Goal: Task Accomplishment & Management: Use online tool/utility

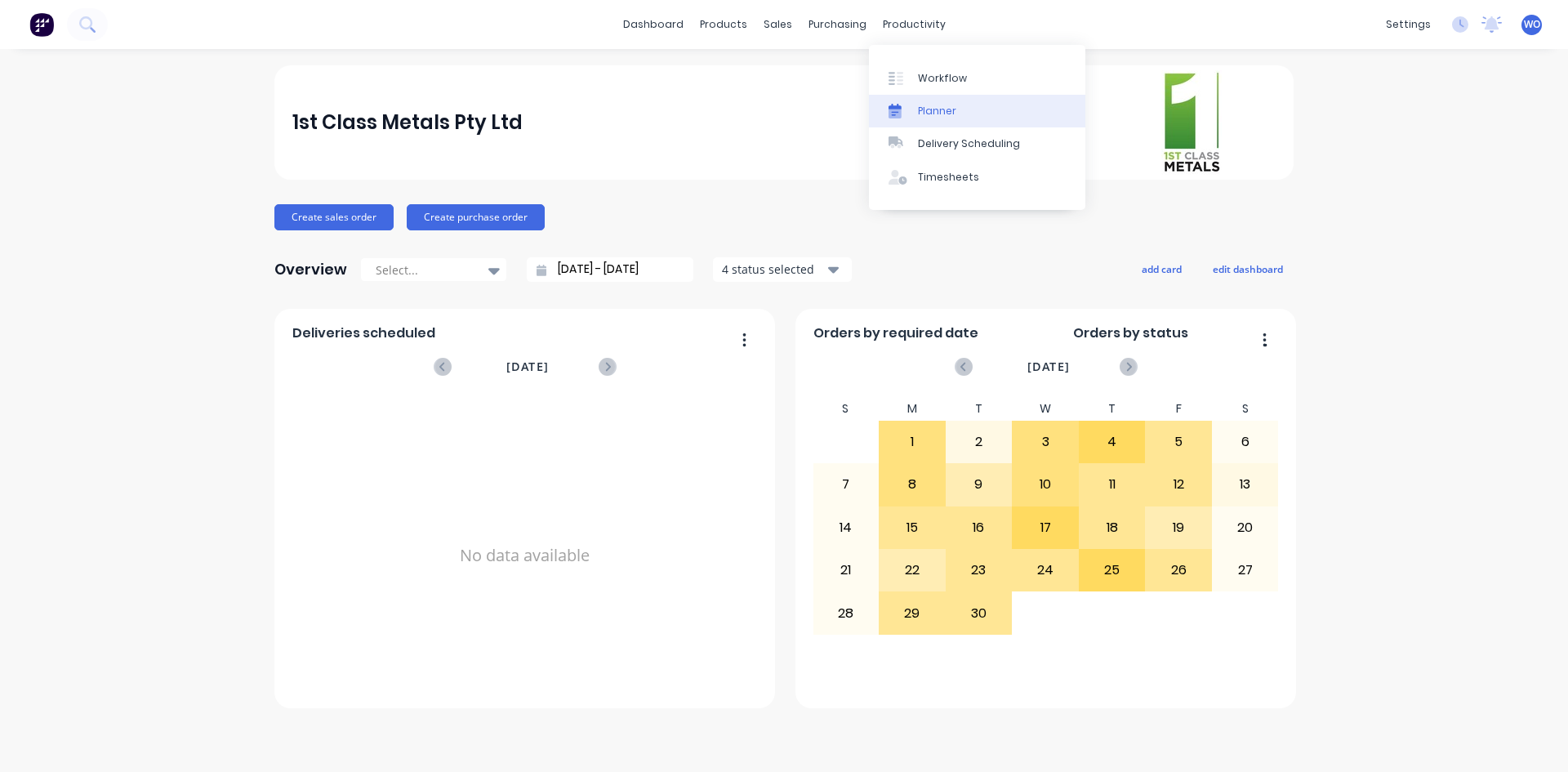
click at [927, 94] on link "Planner" at bounding box center [976, 110] width 216 height 33
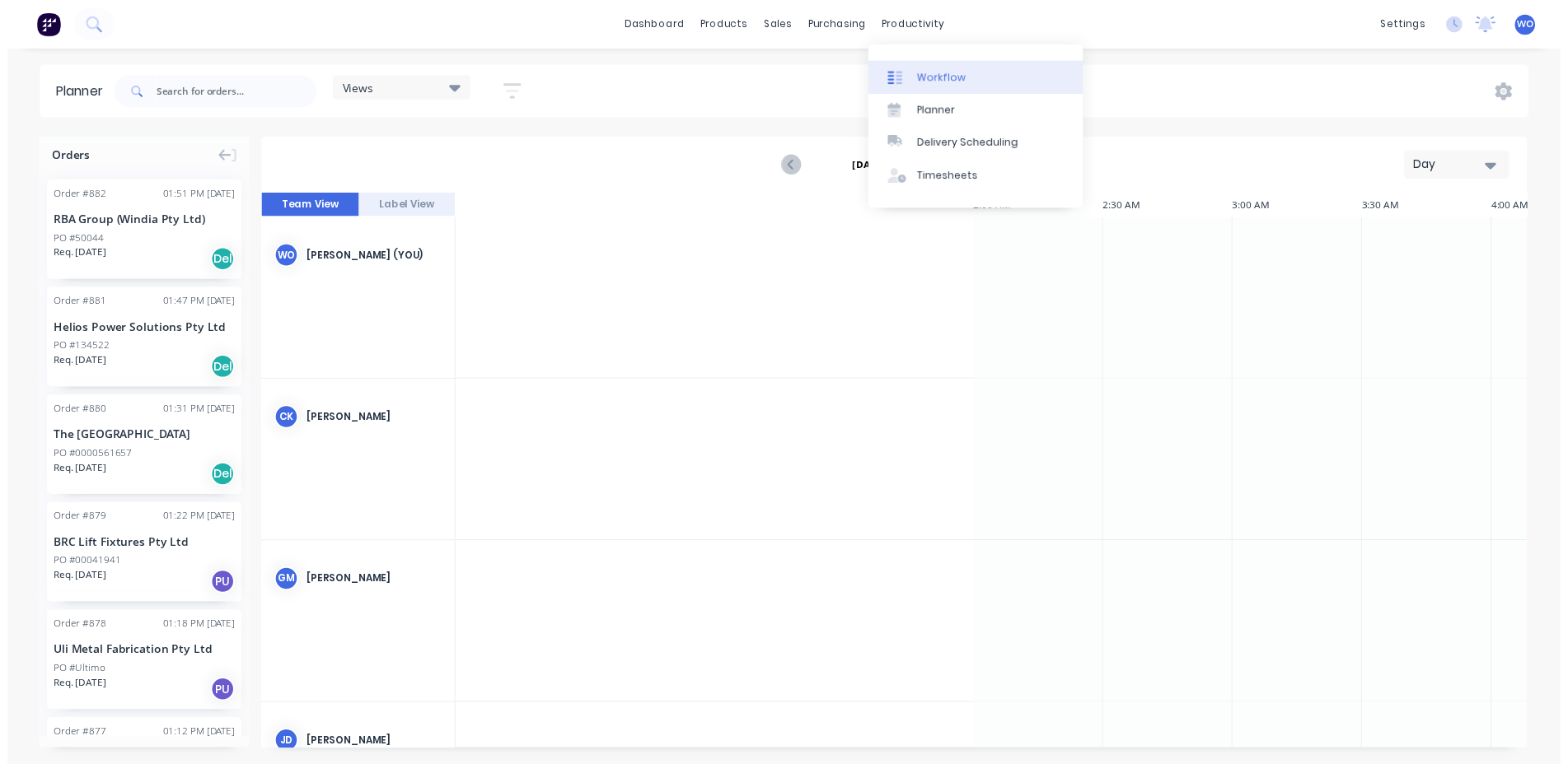
scroll to position [0, 1583]
click at [944, 74] on div "Workflow" at bounding box center [951, 79] width 50 height 15
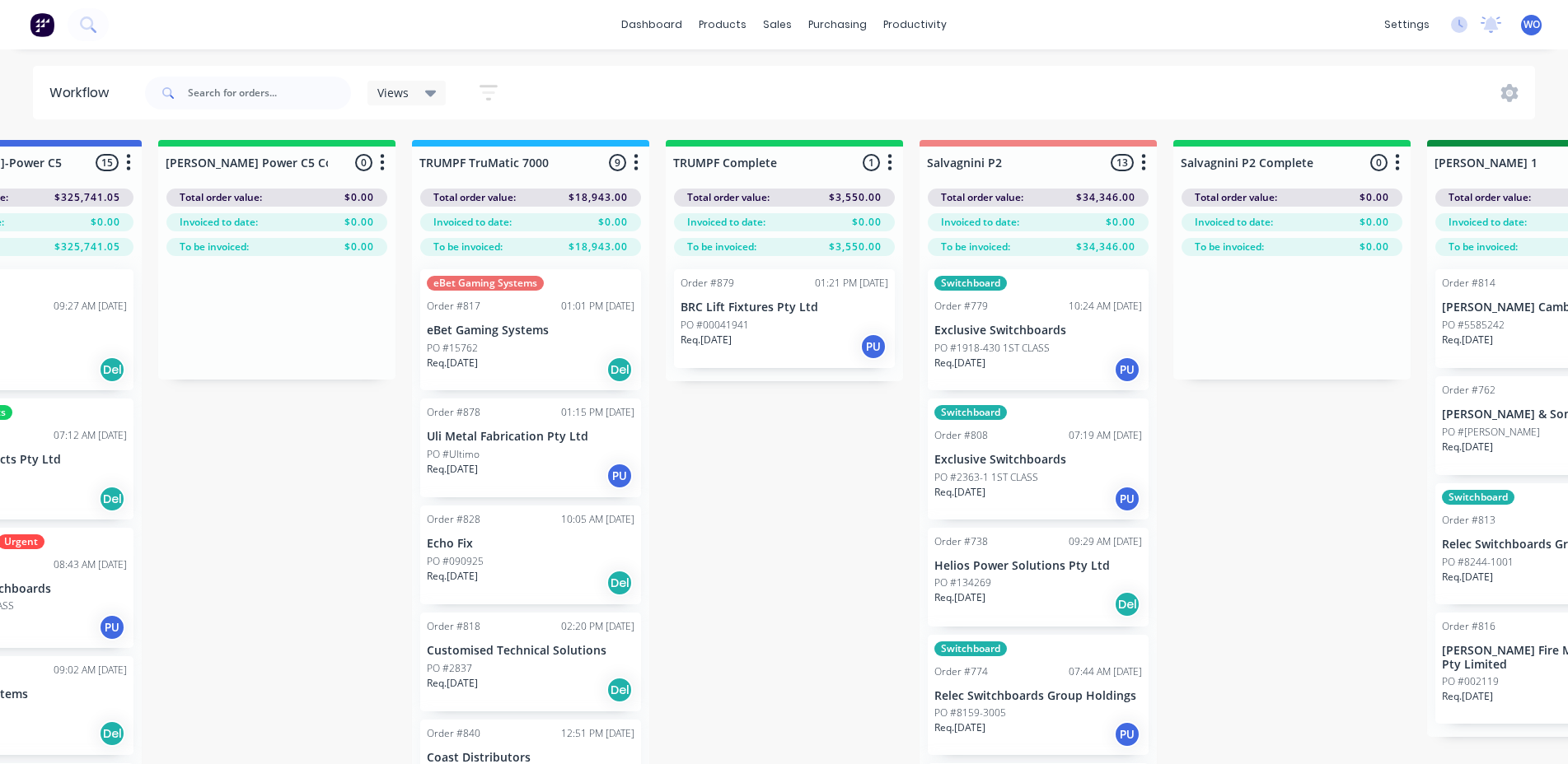
scroll to position [0, 1716]
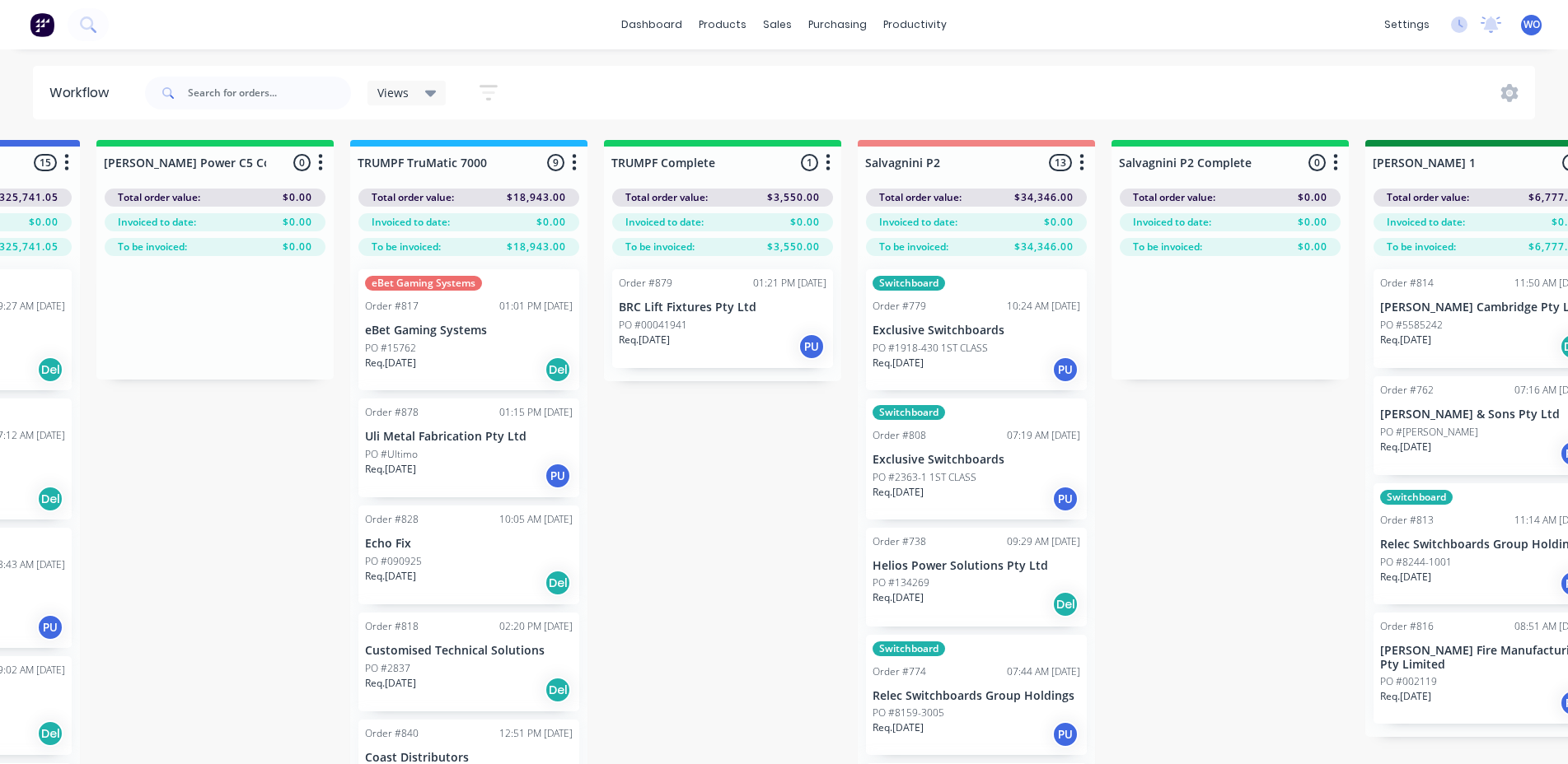
click at [703, 355] on div "Req. [DATE] PU" at bounding box center [722, 346] width 207 height 28
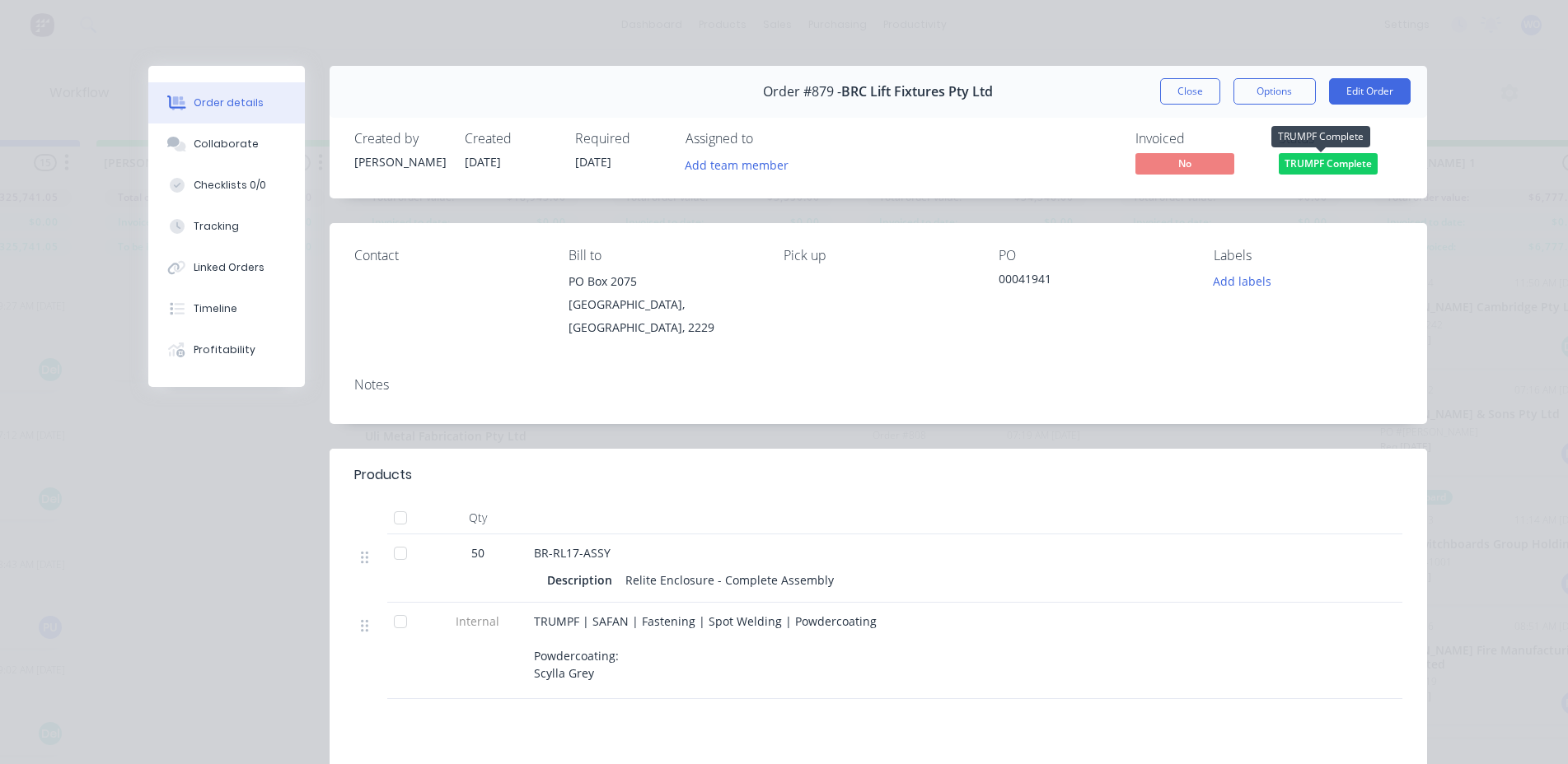
click at [1311, 173] on span "TRUMPF Complete" at bounding box center [1328, 163] width 99 height 20
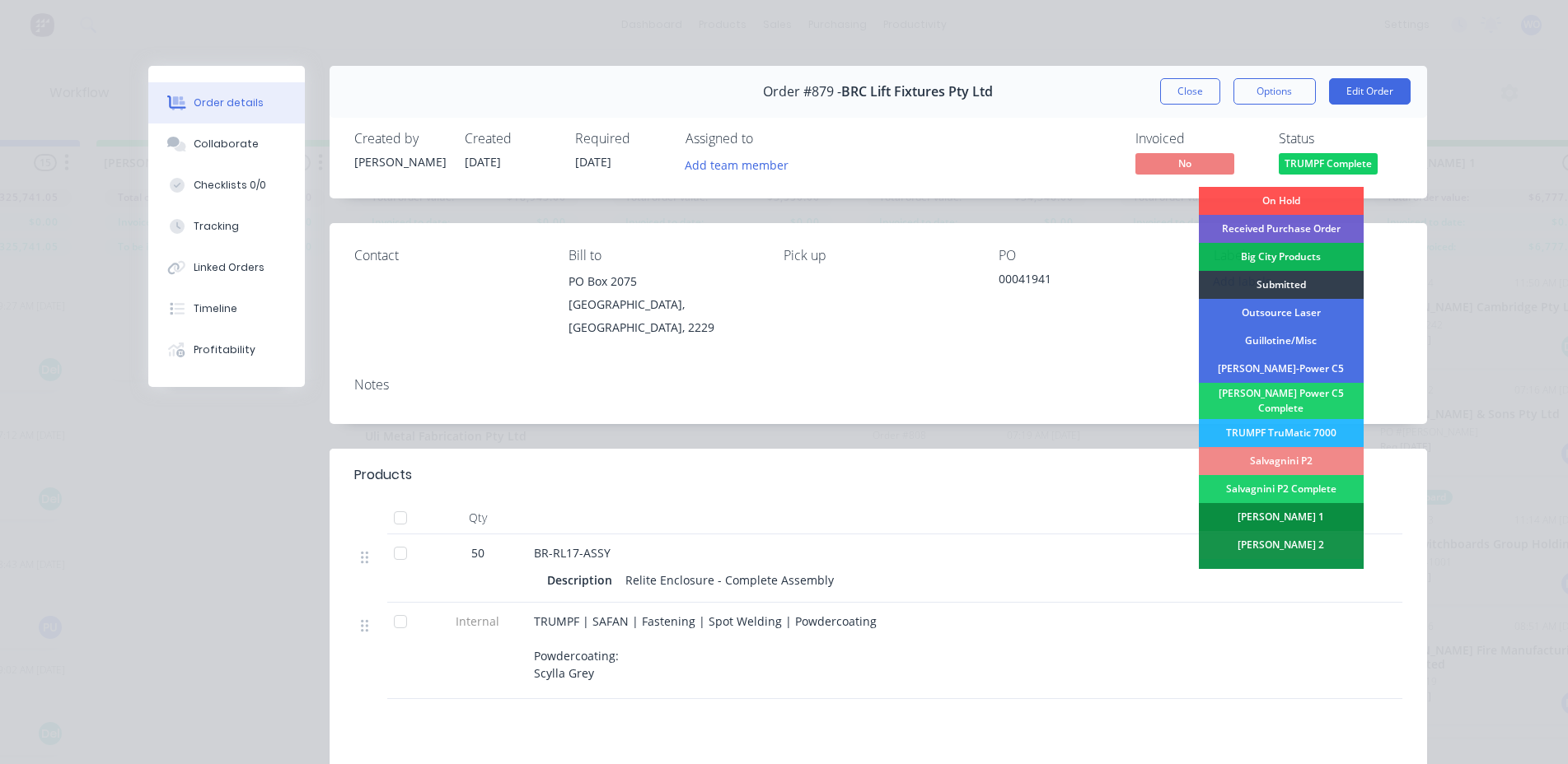
click at [1308, 506] on div "[PERSON_NAME] 1" at bounding box center [1281, 517] width 165 height 28
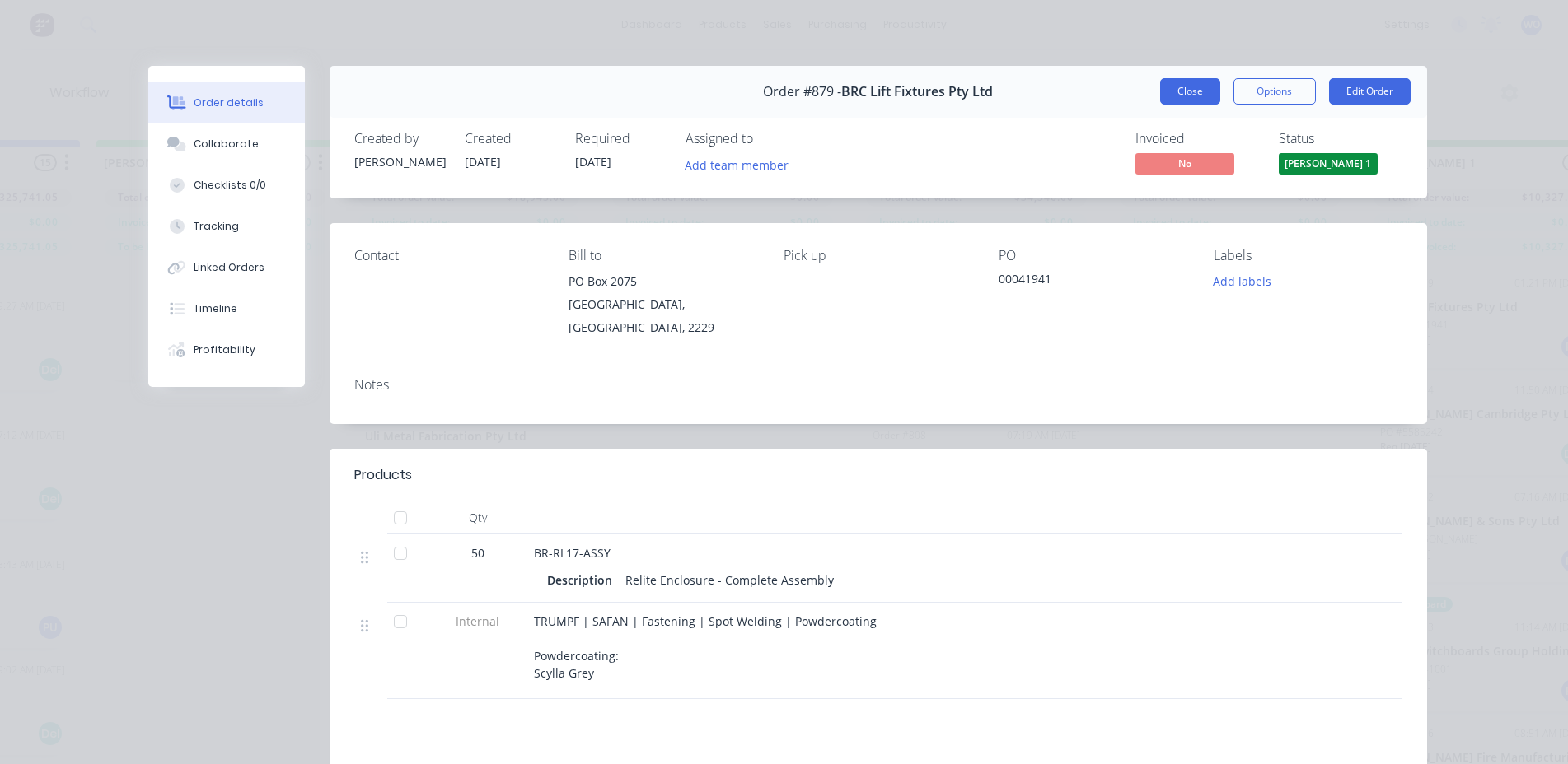
click at [1200, 90] on button "Close" at bounding box center [1191, 92] width 61 height 27
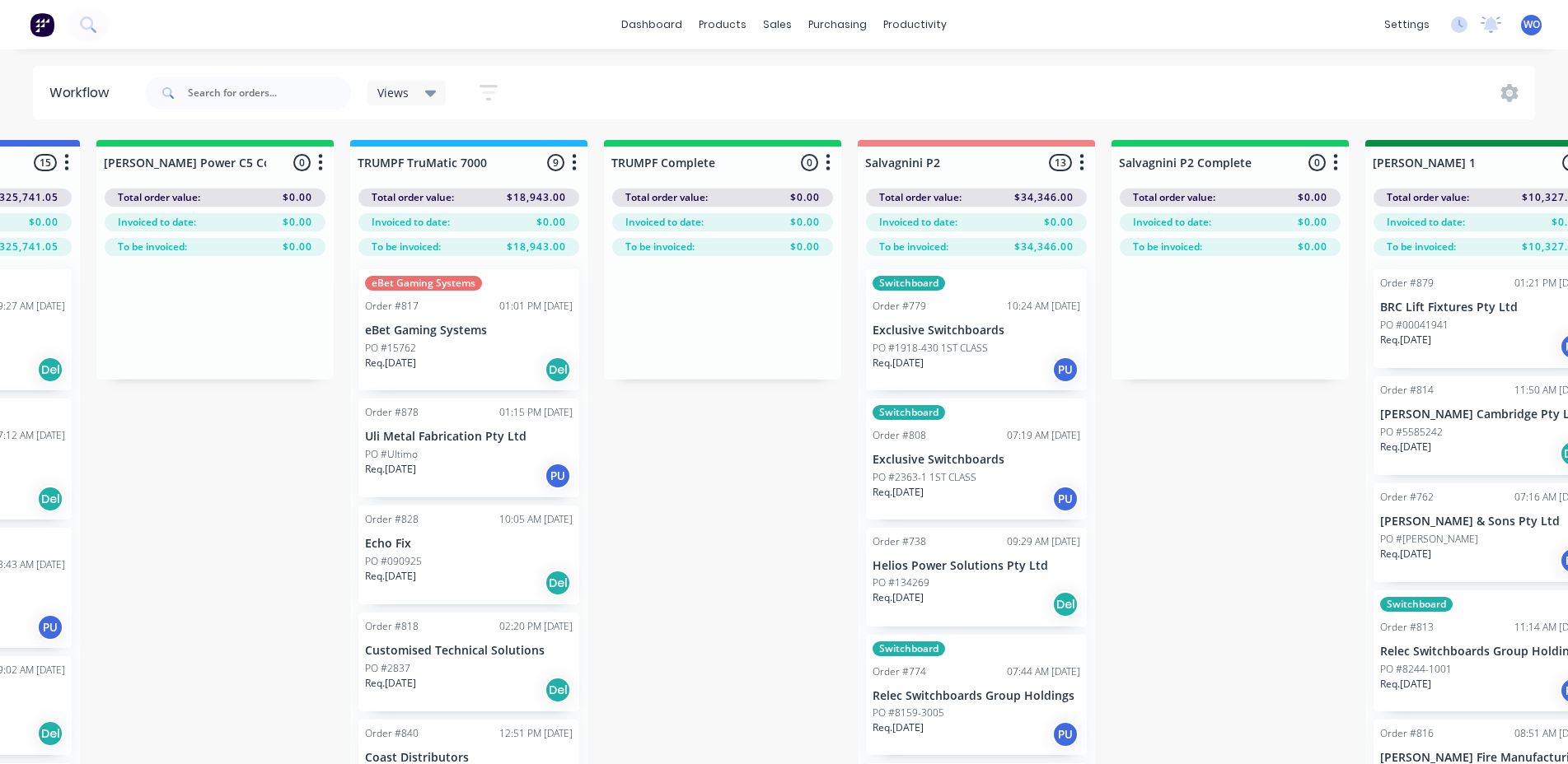
scroll to position [72, 1716]
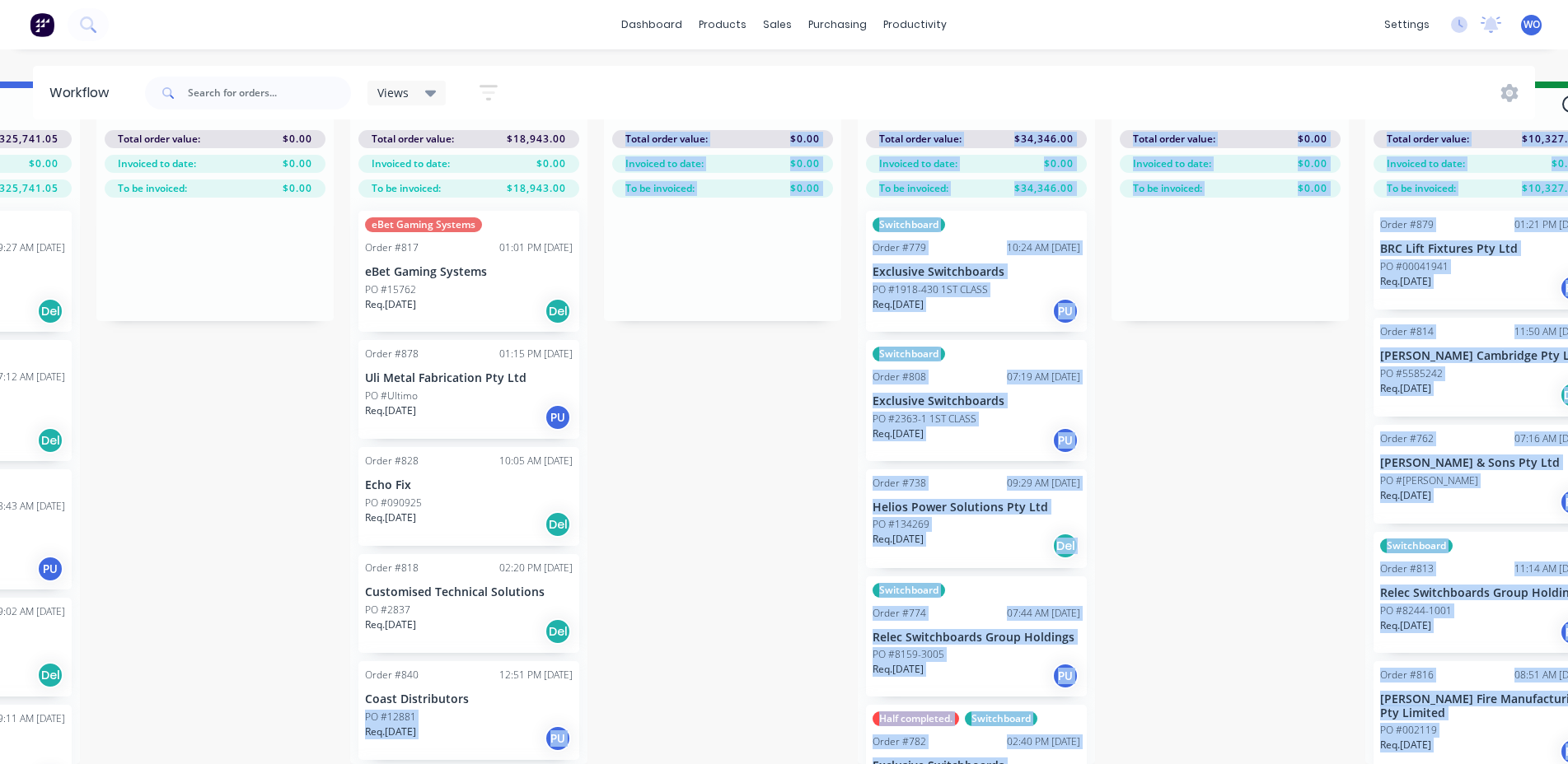
drag, startPoint x: 646, startPoint y: 763, endPoint x: 726, endPoint y: 790, distance: 84.4
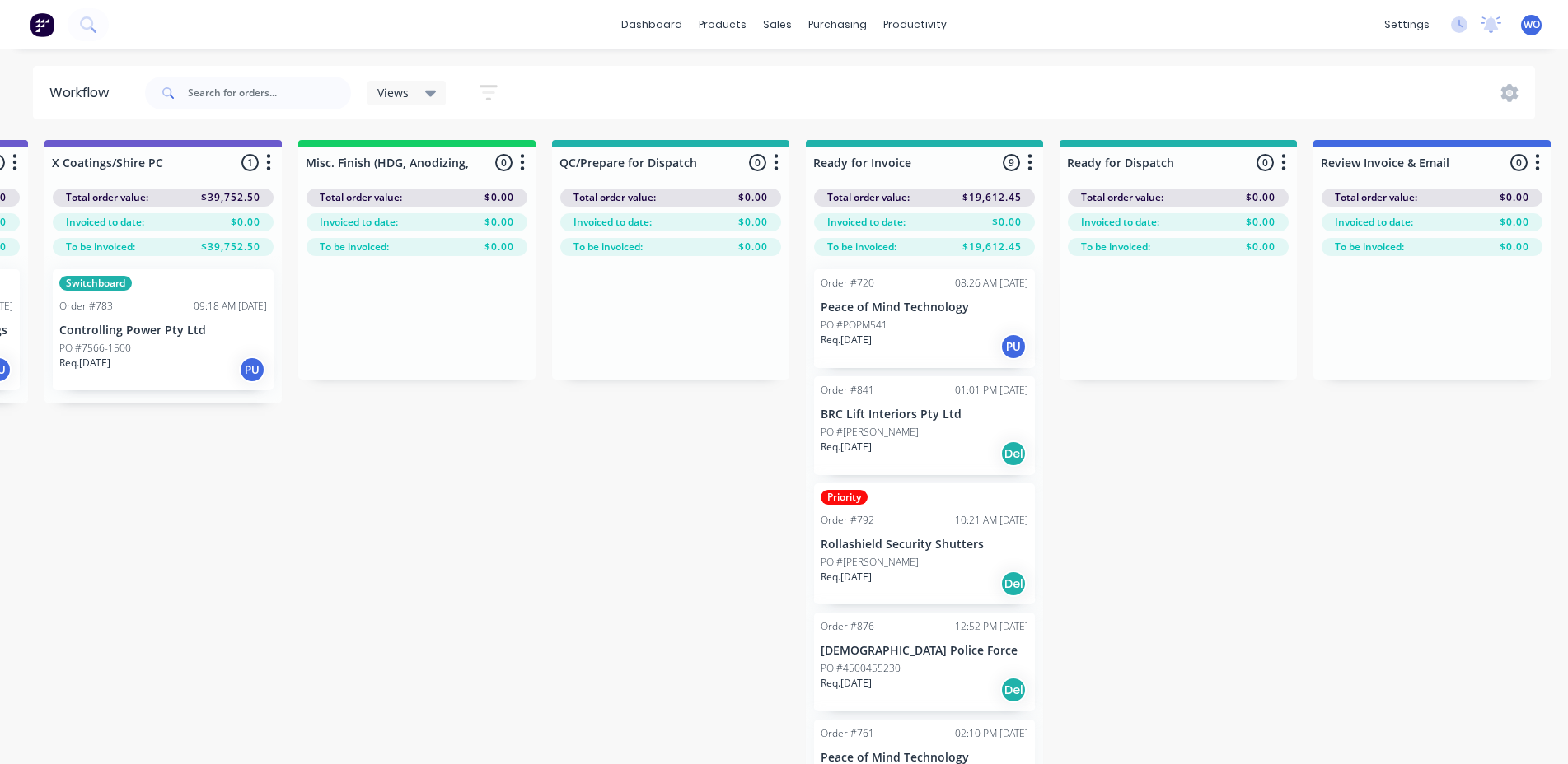
scroll to position [0, 6064]
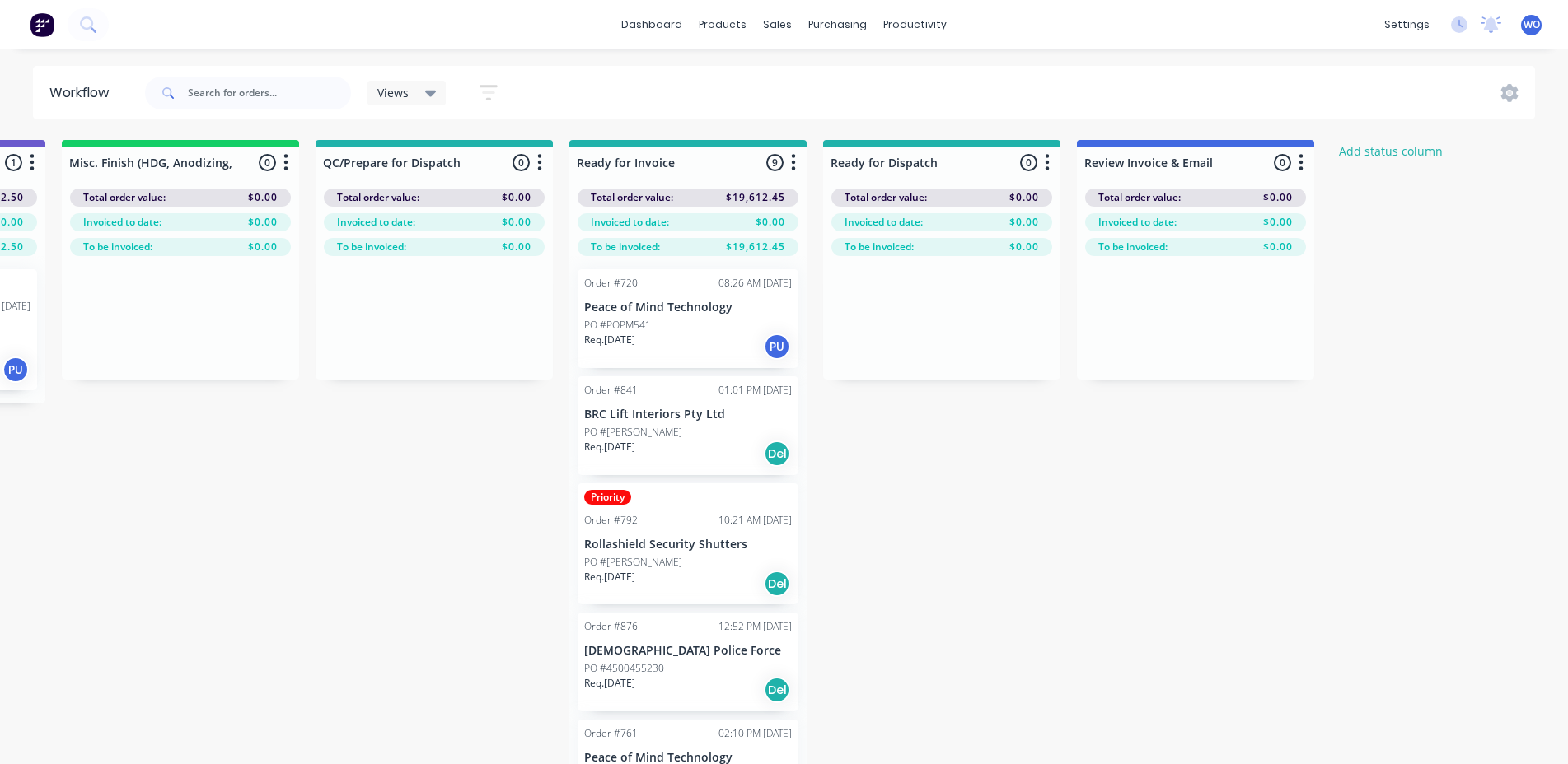
click at [46, 25] on img at bounding box center [42, 25] width 25 height 25
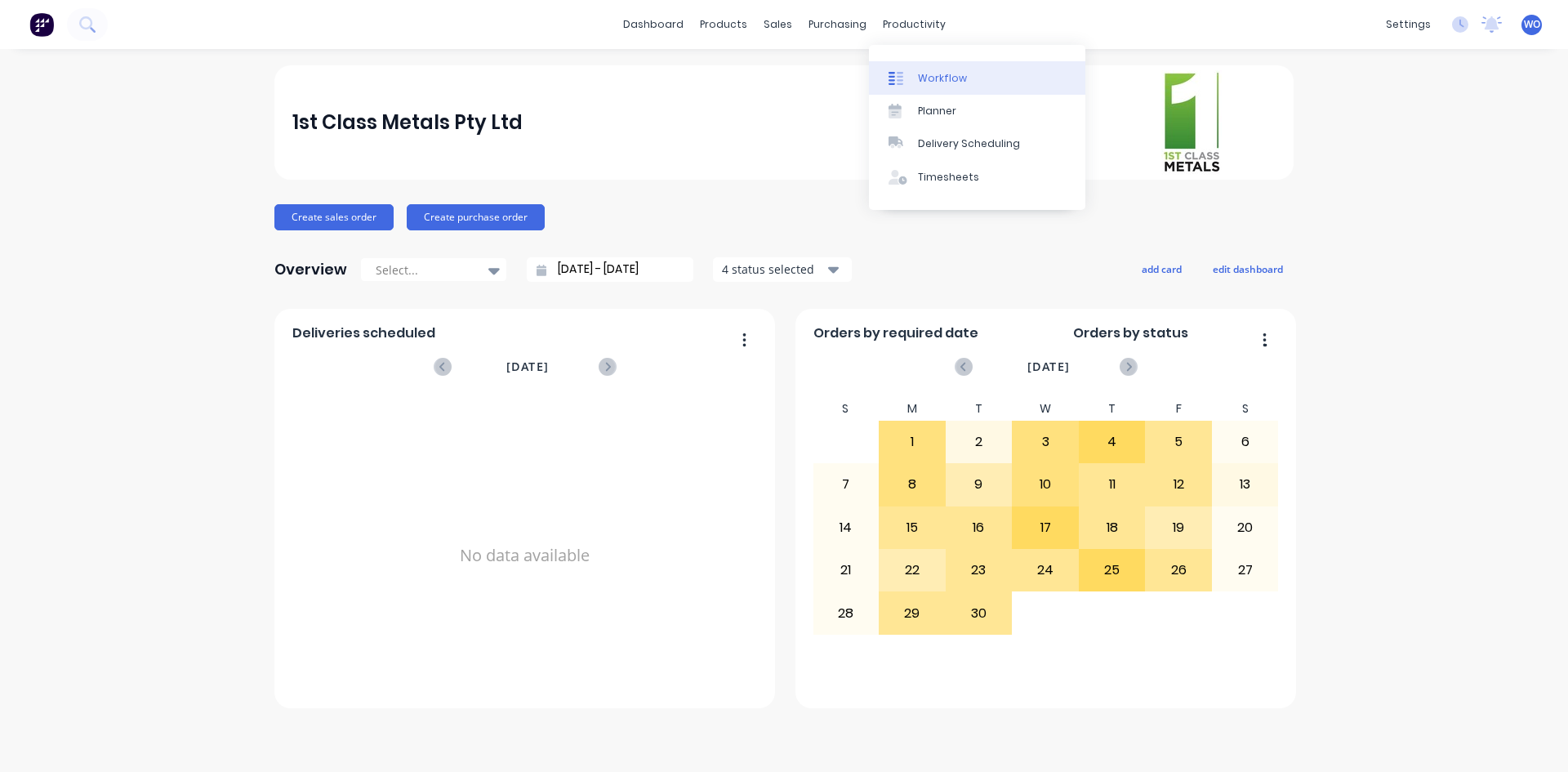
click at [940, 63] on link "Workflow" at bounding box center [976, 77] width 216 height 33
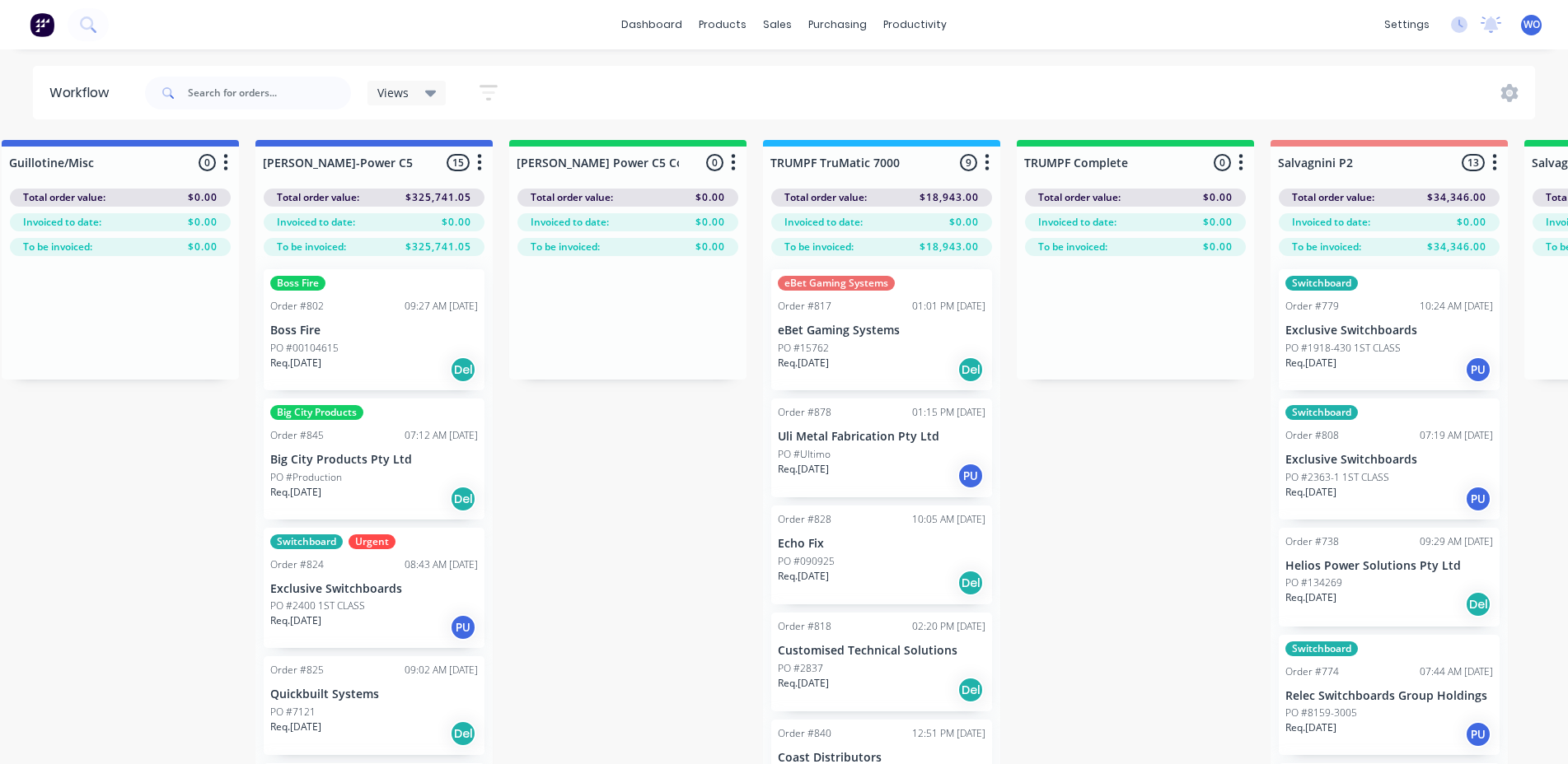
scroll to position [0, 1298]
